Goal: Task Accomplishment & Management: Complete application form

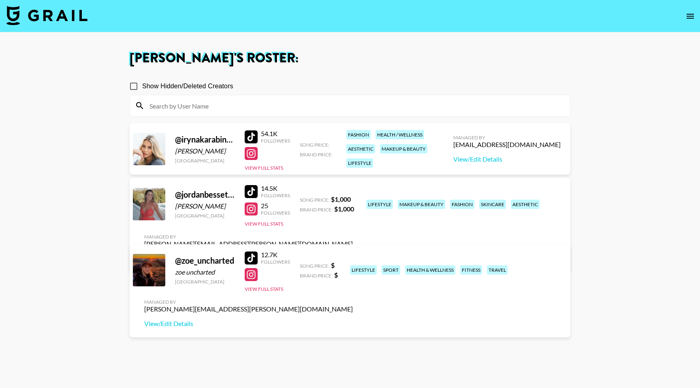
click at [353, 254] on link "View/Edit Details" at bounding box center [248, 258] width 209 height 8
click at [353, 320] on link "View/Edit Details" at bounding box center [248, 324] width 209 height 8
click at [509, 159] on link "View/Edit Details" at bounding box center [506, 159] width 107 height 8
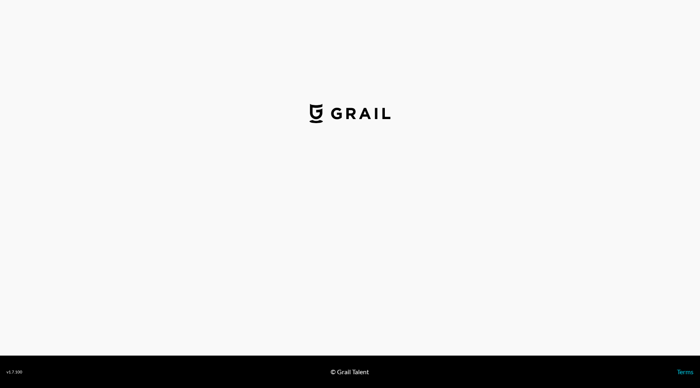
select select "USD"
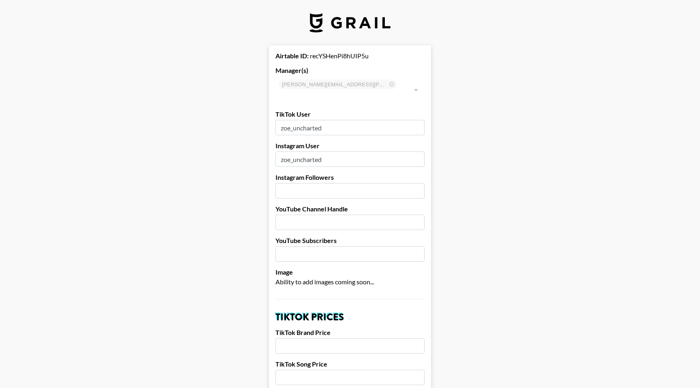
drag, startPoint x: 331, startPoint y: 150, endPoint x: 277, endPoint y: 150, distance: 53.1
click at [277, 151] on input "zoe_uncharted" at bounding box center [349, 158] width 149 height 15
click at [304, 183] on input "number" at bounding box center [349, 190] width 149 height 15
type input "93.5"
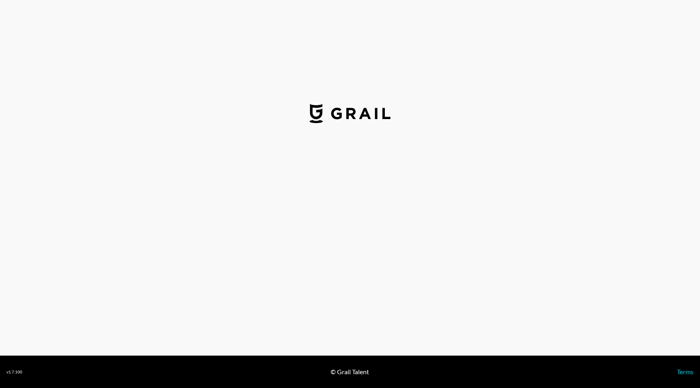
select select "USD"
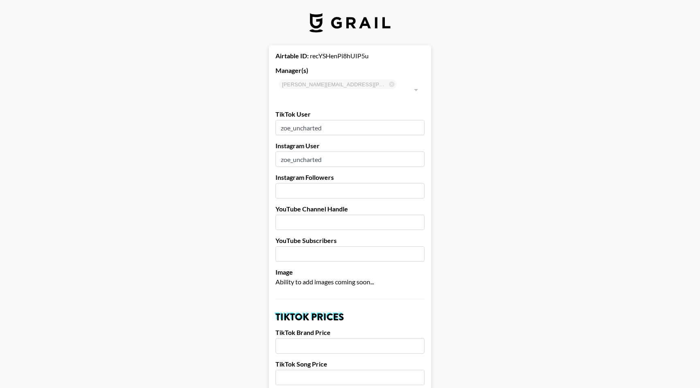
click at [319, 247] on input "number" at bounding box center [349, 253] width 149 height 15
type input "12.7"
click at [319, 183] on input "number" at bounding box center [349, 190] width 149 height 15
type input "93.5"
click at [322, 215] on input "text" at bounding box center [349, 222] width 149 height 15
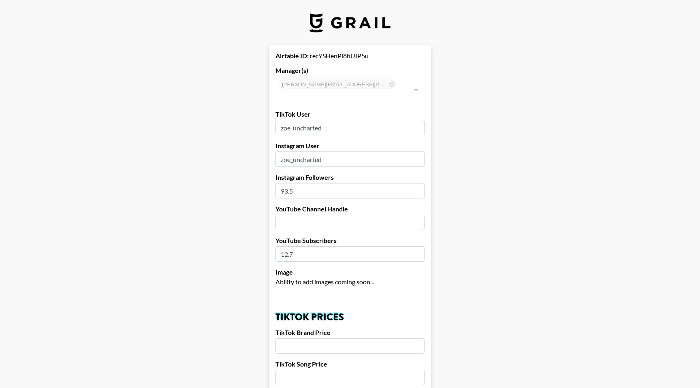
drag, startPoint x: 313, startPoint y: 246, endPoint x: 276, endPoint y: 246, distance: 36.9
click at [276, 246] on input "12.7" at bounding box center [349, 253] width 149 height 15
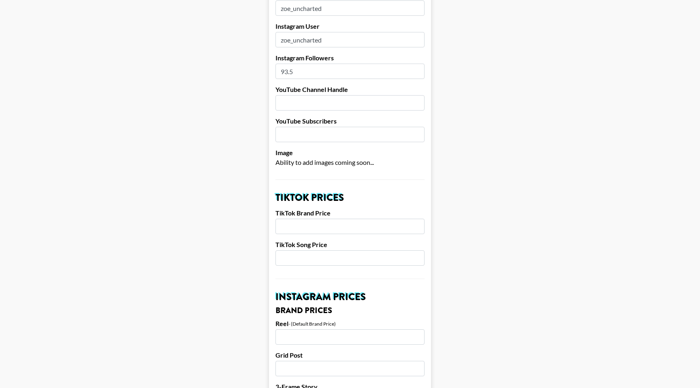
scroll to position [124, 0]
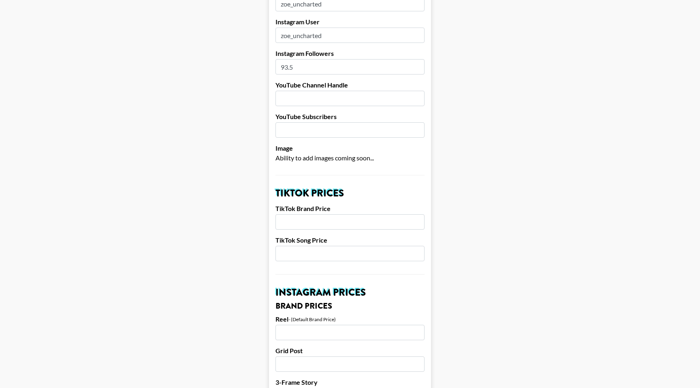
click at [319, 214] on input "number" at bounding box center [349, 221] width 149 height 15
type input "800"
click at [321, 246] on input "number" at bounding box center [349, 253] width 149 height 15
type input "300"
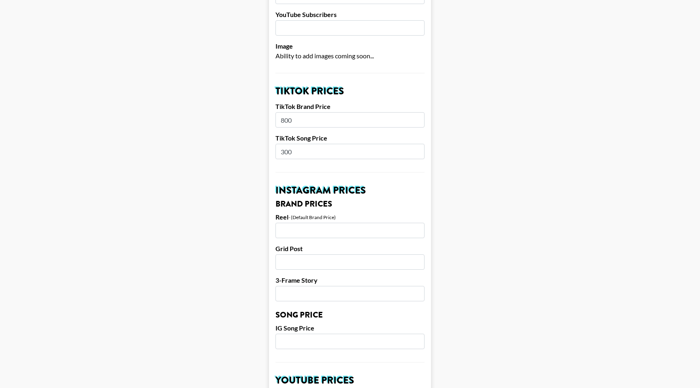
scroll to position [233, 0]
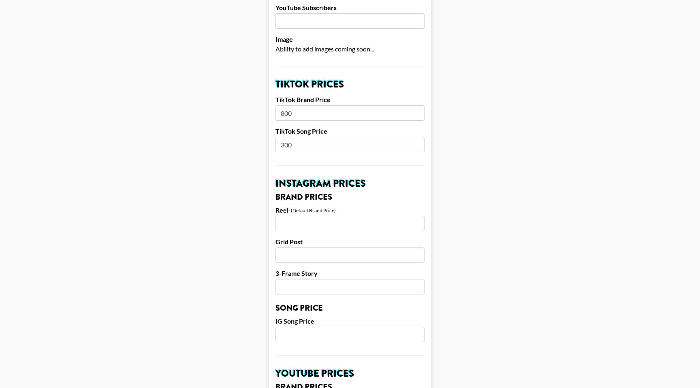
click at [320, 216] on input "number" at bounding box center [349, 223] width 149 height 15
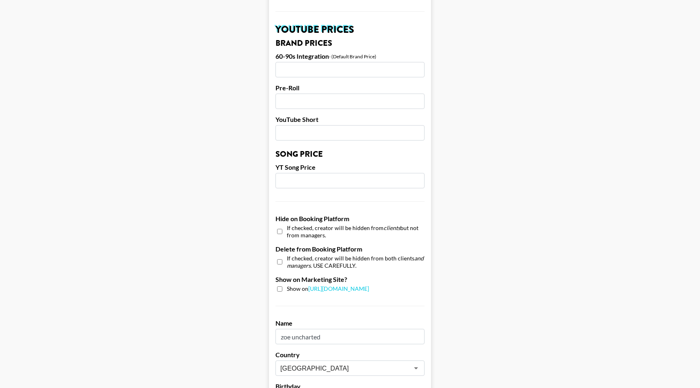
scroll to position [578, 0]
click at [281, 286] on input "checkbox" at bounding box center [279, 288] width 5 height 5
checkbox input "true"
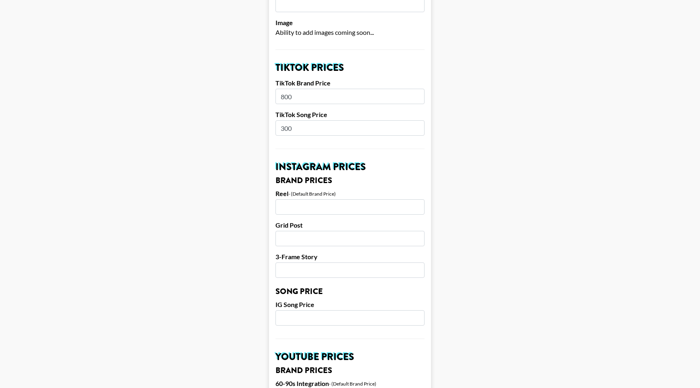
scroll to position [251, 0]
click at [307, 198] on input "number" at bounding box center [349, 205] width 149 height 15
type input "1200"
click at [309, 230] on input "number" at bounding box center [349, 237] width 149 height 15
type input "750"
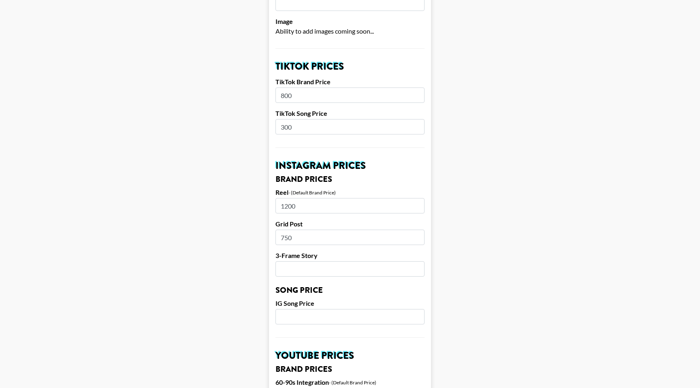
click at [309, 261] on input "number" at bounding box center [349, 268] width 149 height 15
click at [305, 310] on input "number" at bounding box center [349, 316] width 149 height 15
type input "450"
click at [302, 261] on input "number" at bounding box center [349, 268] width 149 height 15
type input "700"
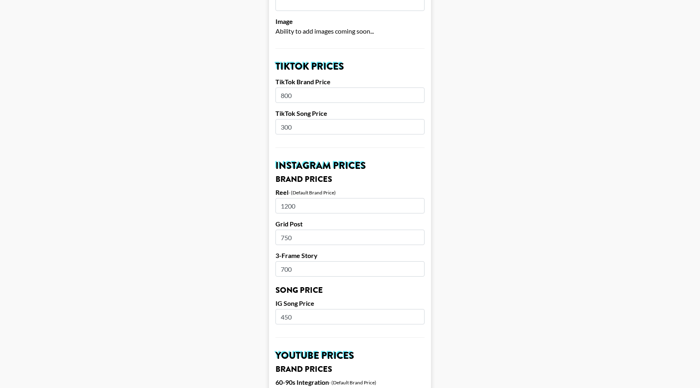
click at [239, 220] on main "Airtable ID: recYSHenPi8hUIP5u Manager(s) bernadine.vanniekerk@grail-talent.com…" at bounding box center [349, 305] width 687 height 1020
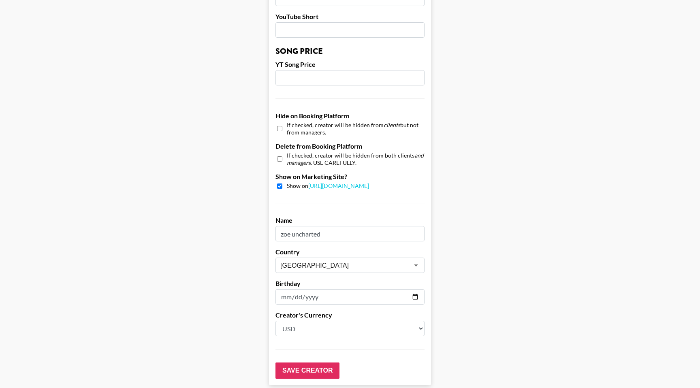
scroll to position [711, 0]
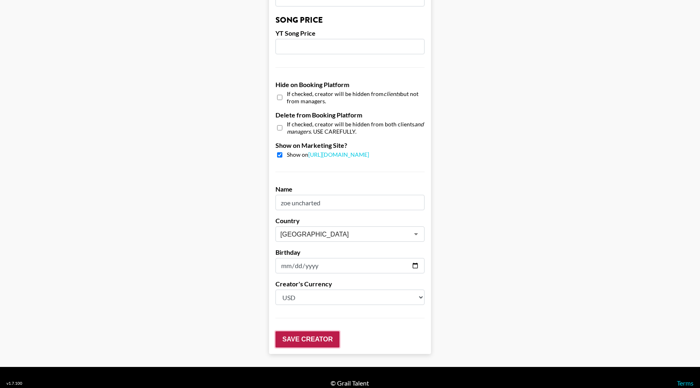
click at [318, 331] on input "Save Creator" at bounding box center [307, 339] width 64 height 16
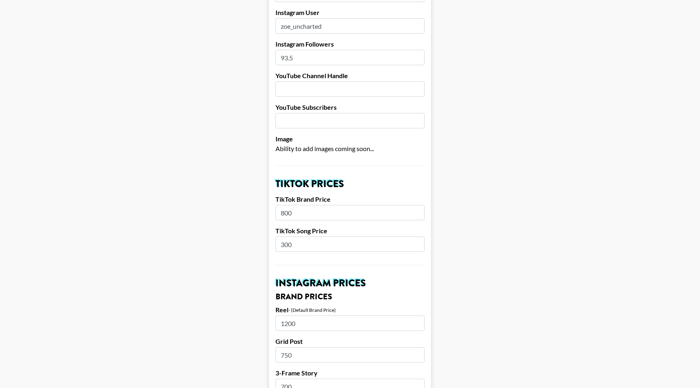
scroll to position [132, 0]
type input "93"
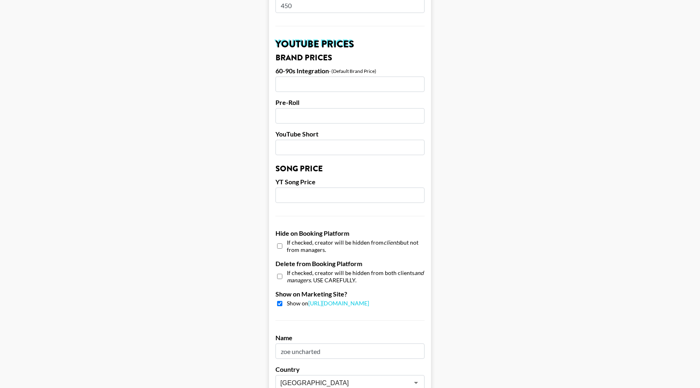
scroll to position [711, 0]
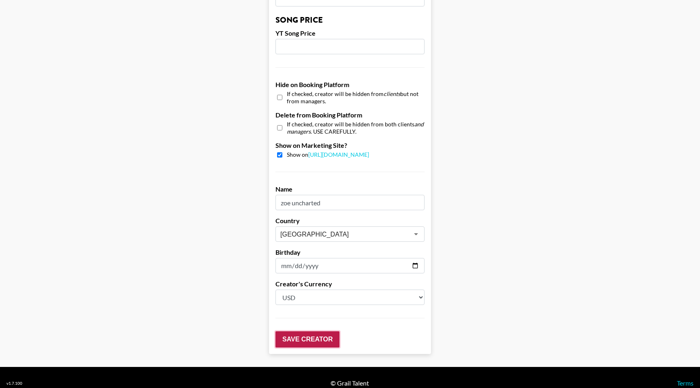
click at [298, 333] on input "Save Creator" at bounding box center [307, 339] width 64 height 16
click at [306, 331] on input "Save Creator" at bounding box center [307, 339] width 64 height 16
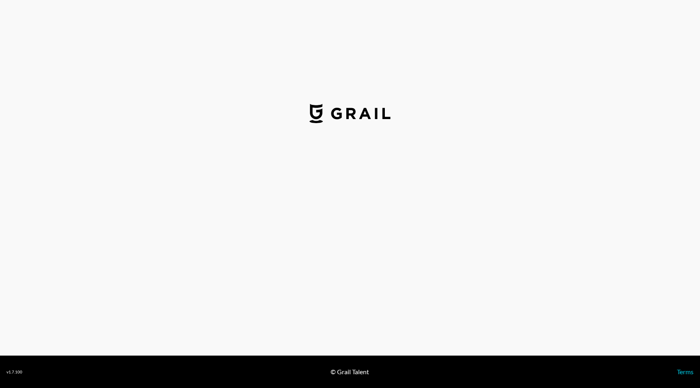
select select "USD"
